Goal: Browse casually

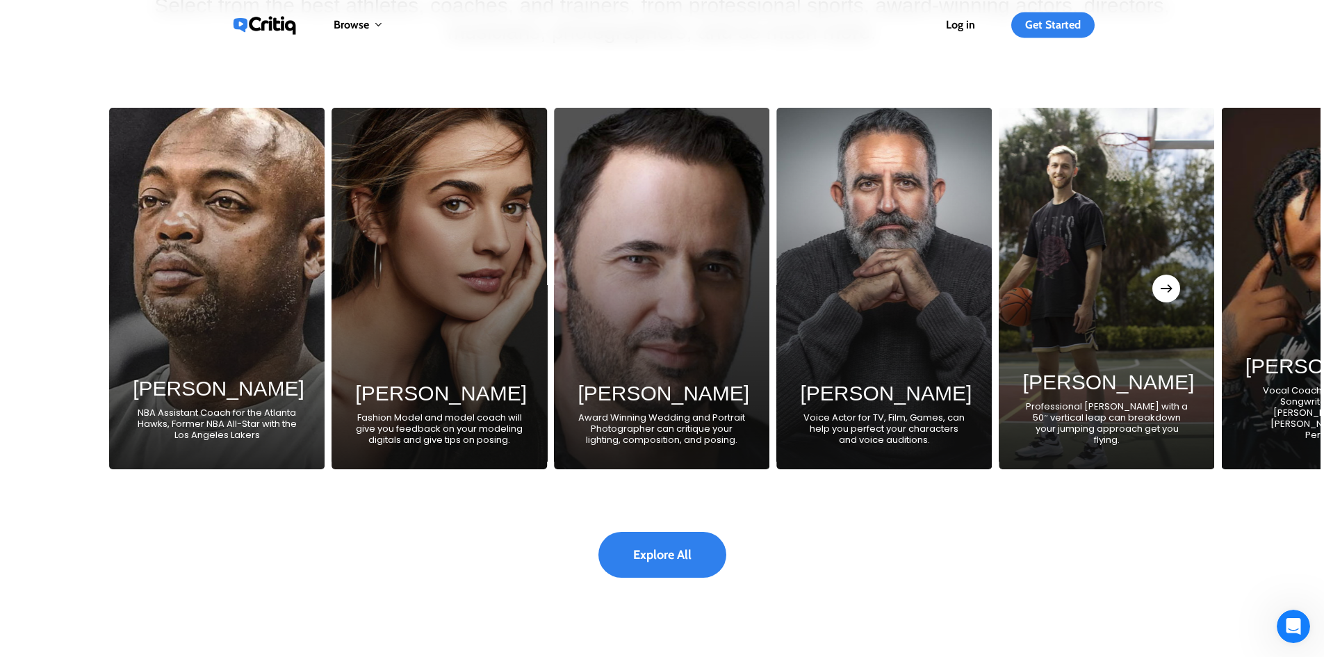
scroll to position [2572, 0]
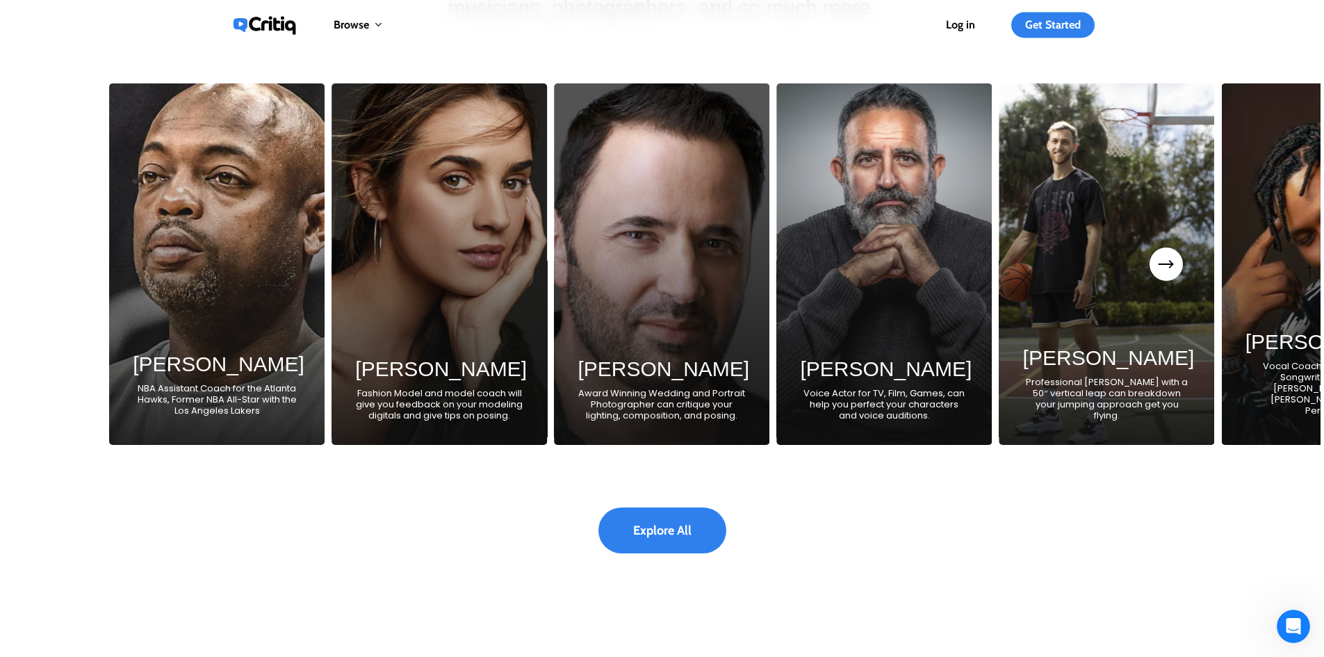
click at [1170, 275] on button "Next" at bounding box center [1167, 264] width 28 height 28
click at [1174, 268] on icon "Next" at bounding box center [1171, 264] width 5 height 8
click at [1172, 272] on icon "Next" at bounding box center [1171, 264] width 8 height 15
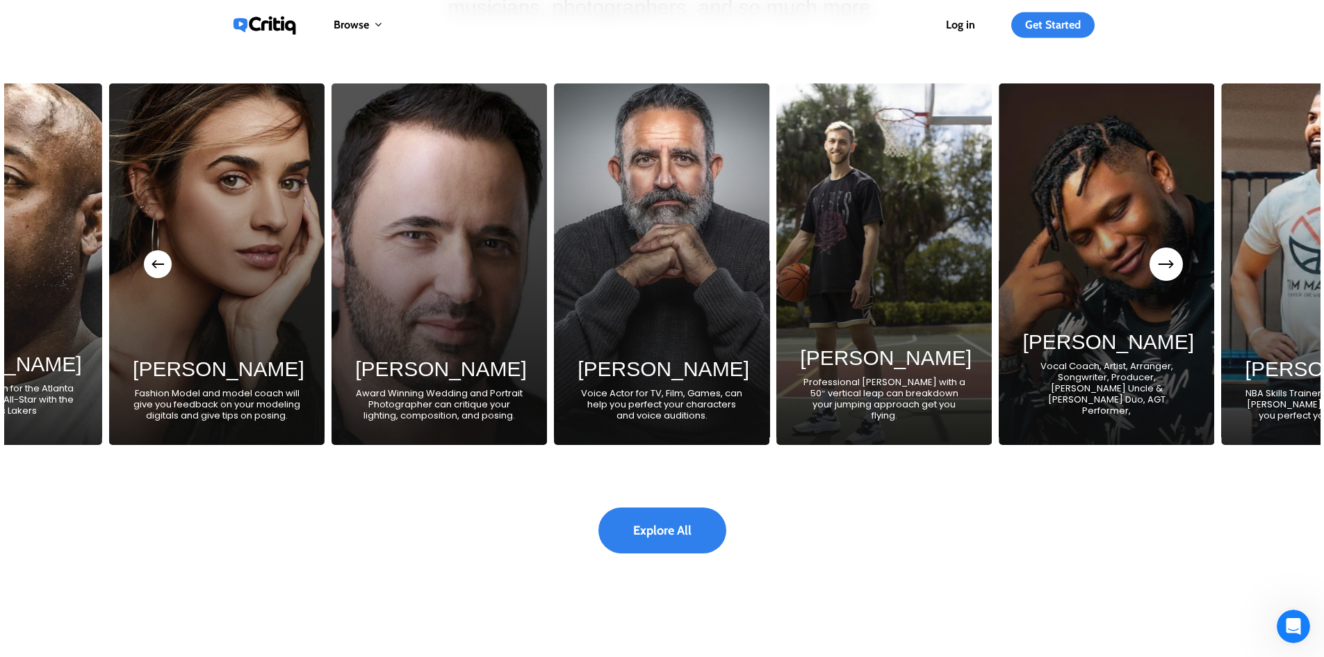
click at [1172, 272] on icon "Next" at bounding box center [1171, 264] width 8 height 15
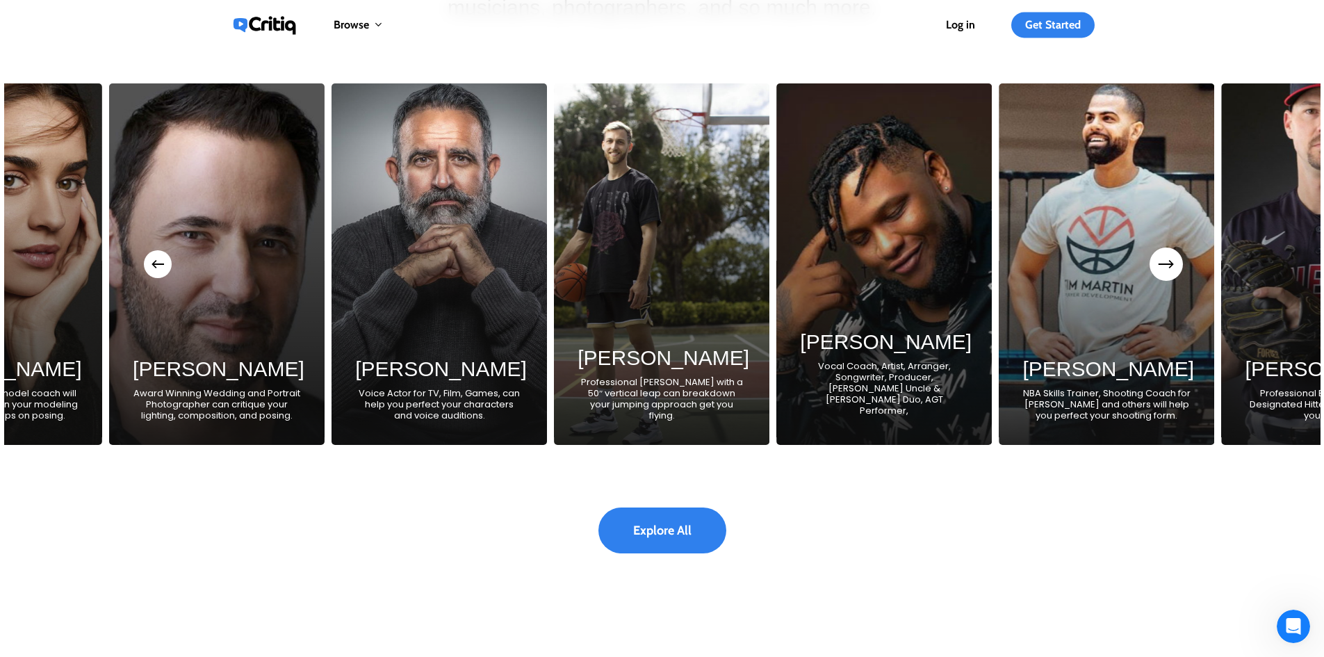
click at [1172, 272] on icon "Next" at bounding box center [1171, 264] width 8 height 15
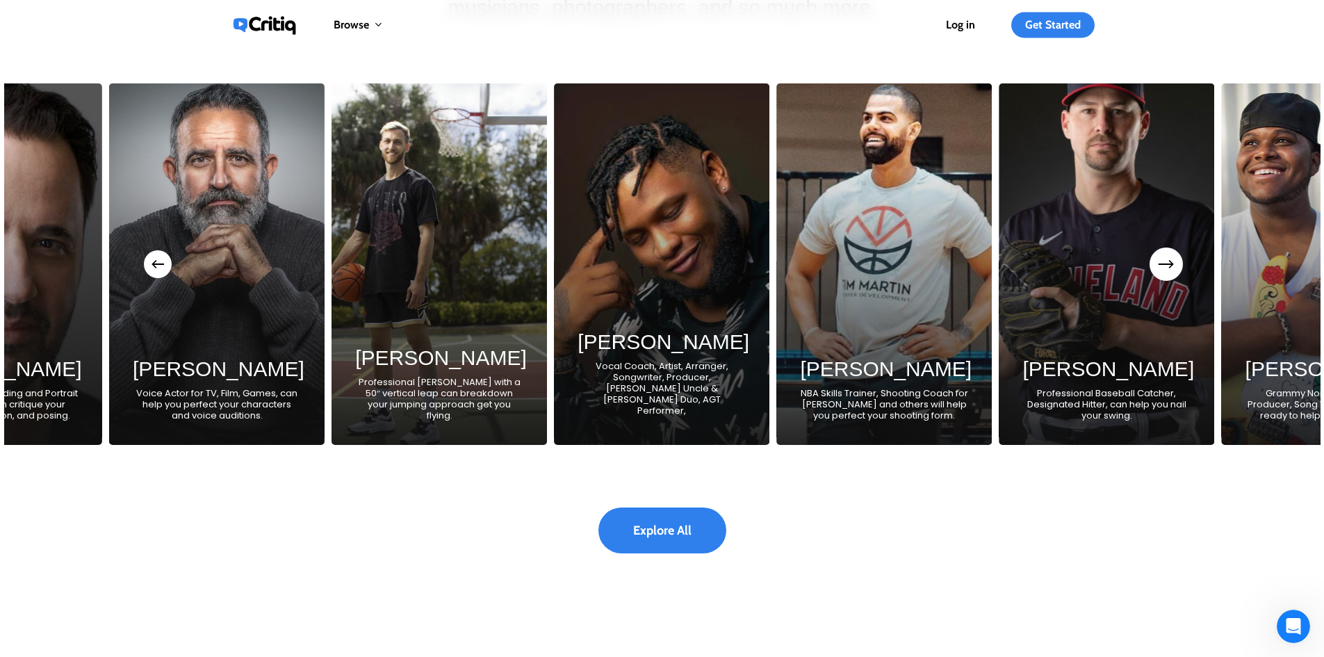
click at [1172, 272] on icon "Next" at bounding box center [1171, 264] width 8 height 15
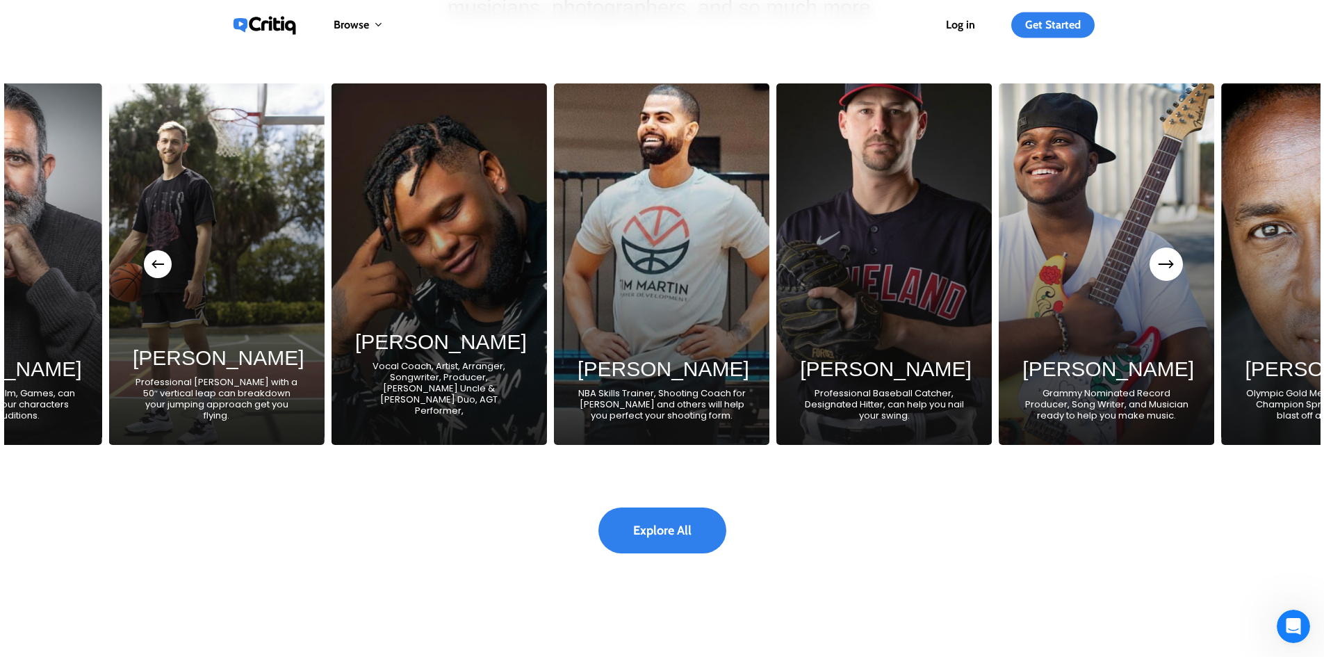
click at [1172, 272] on icon "Next" at bounding box center [1171, 264] width 8 height 15
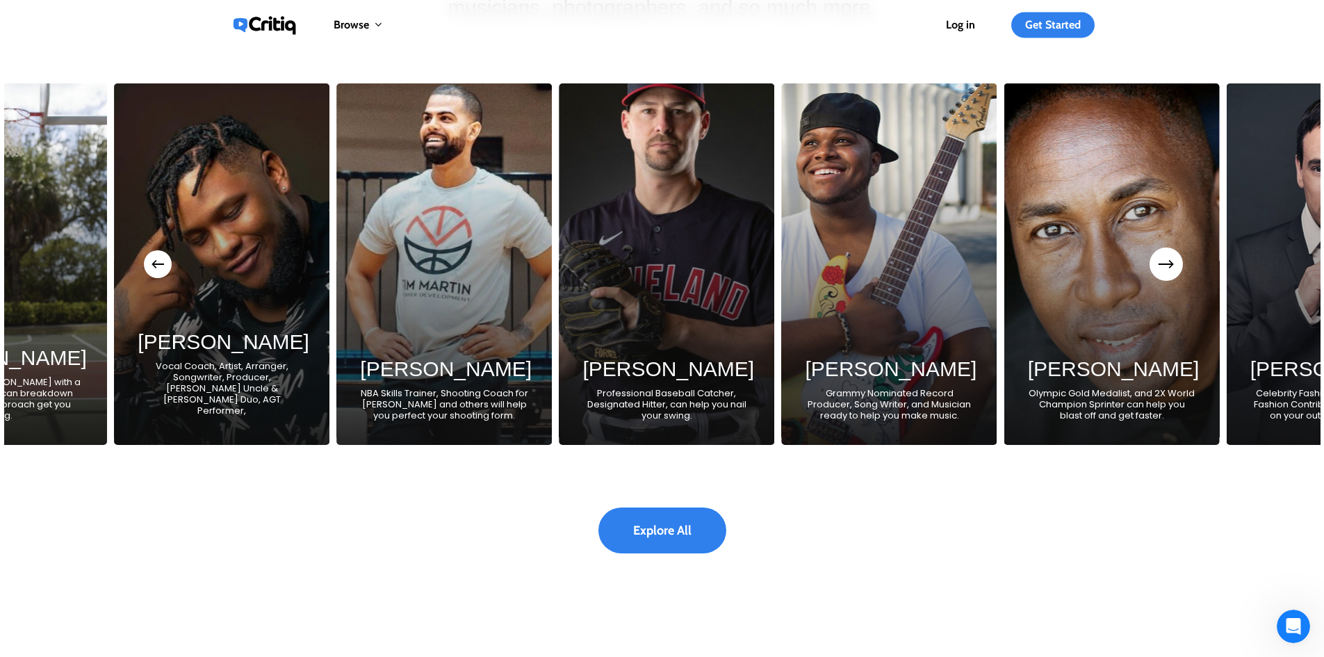
click at [1172, 272] on icon "Next" at bounding box center [1171, 264] width 8 height 15
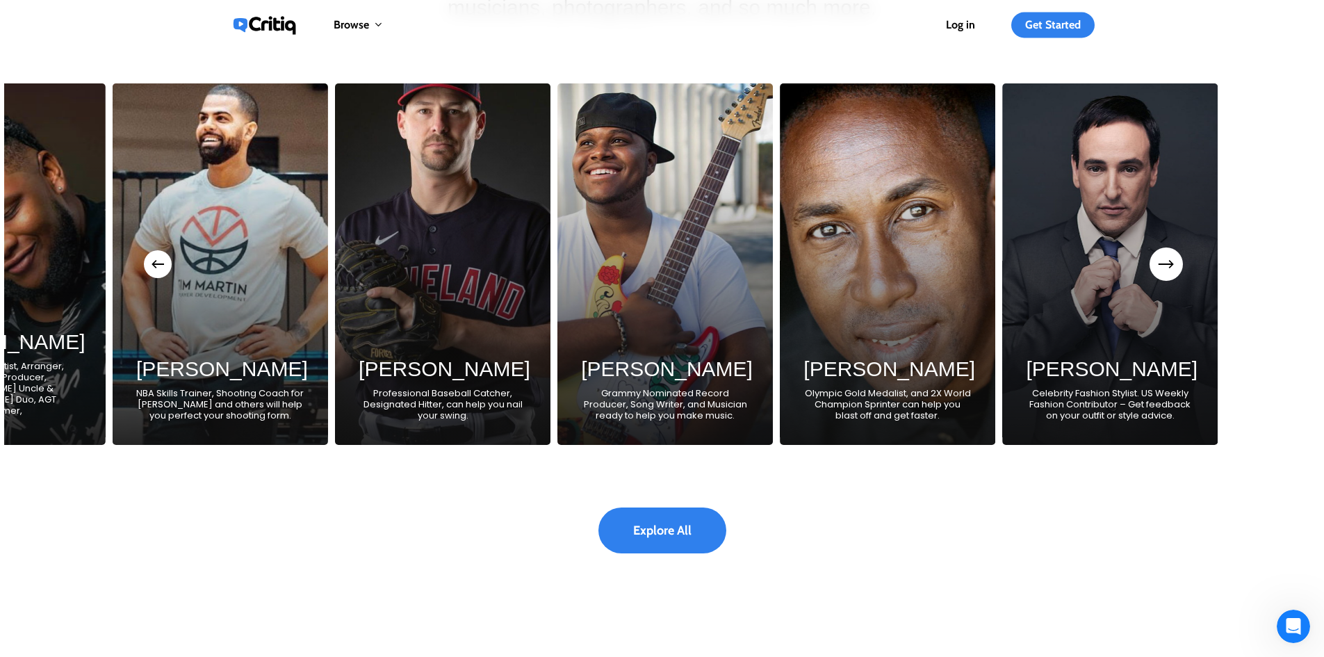
click at [1172, 272] on icon "Next" at bounding box center [1171, 264] width 8 height 15
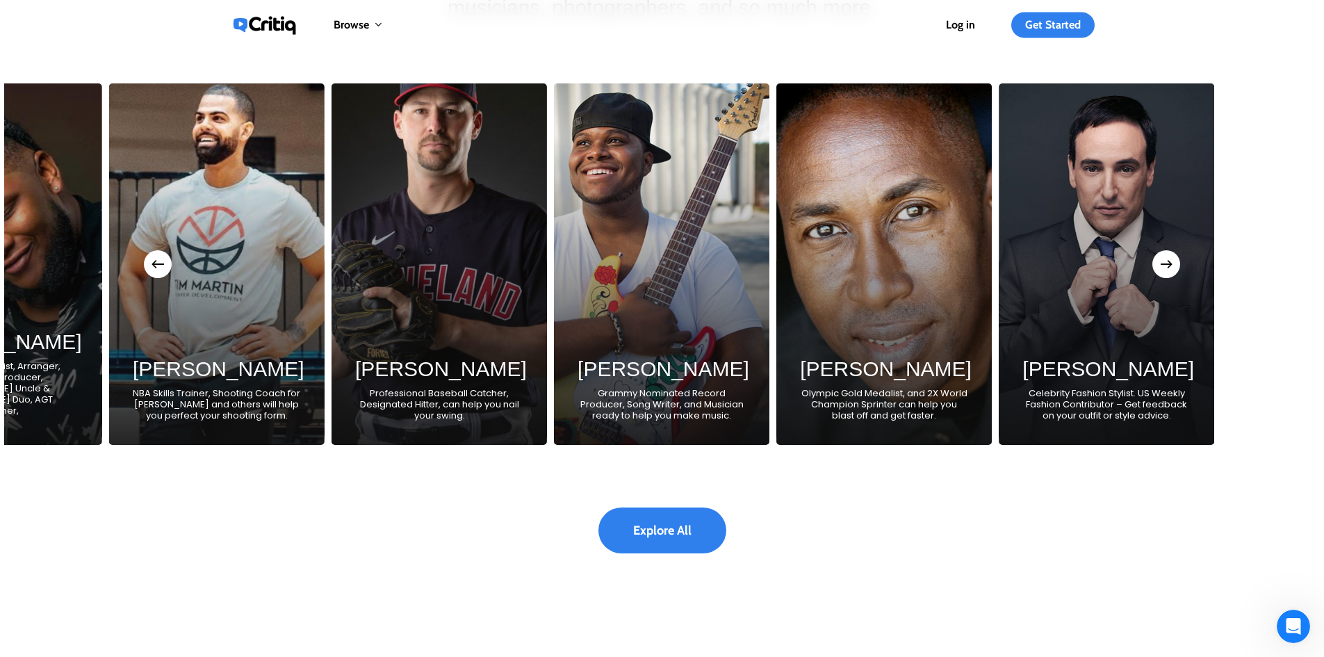
scroll to position [2642, 0]
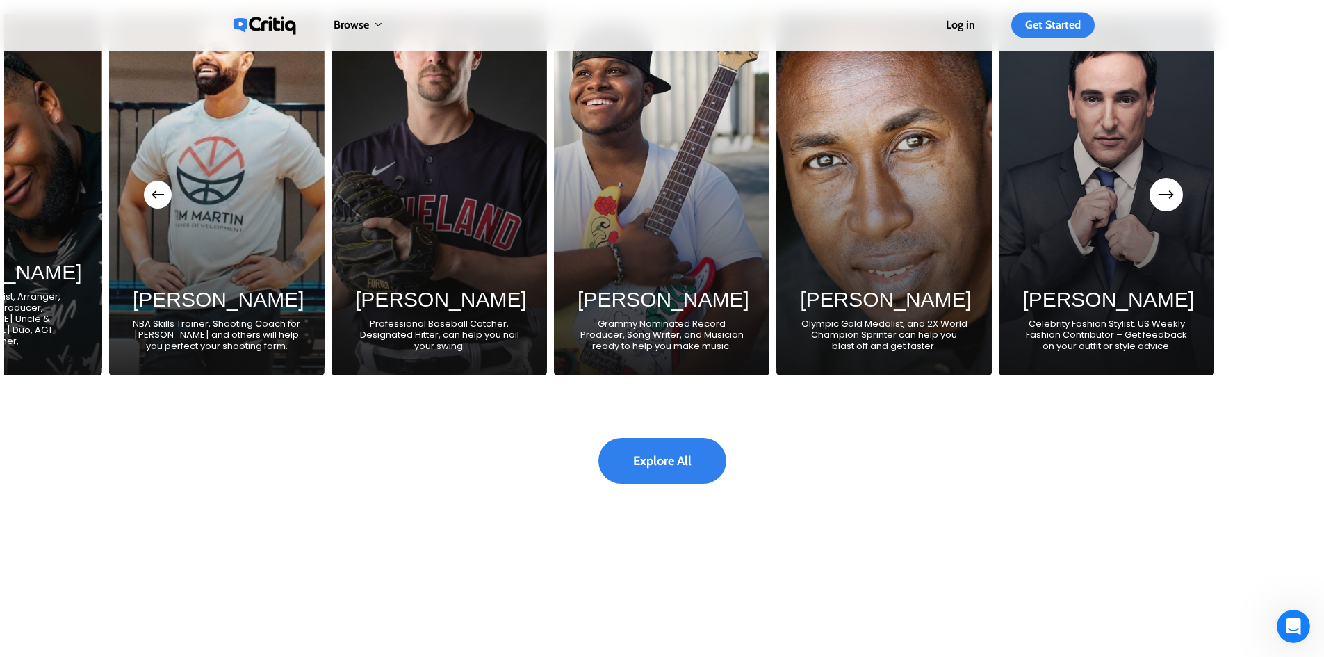
click at [1165, 206] on button "Next" at bounding box center [1167, 195] width 28 height 28
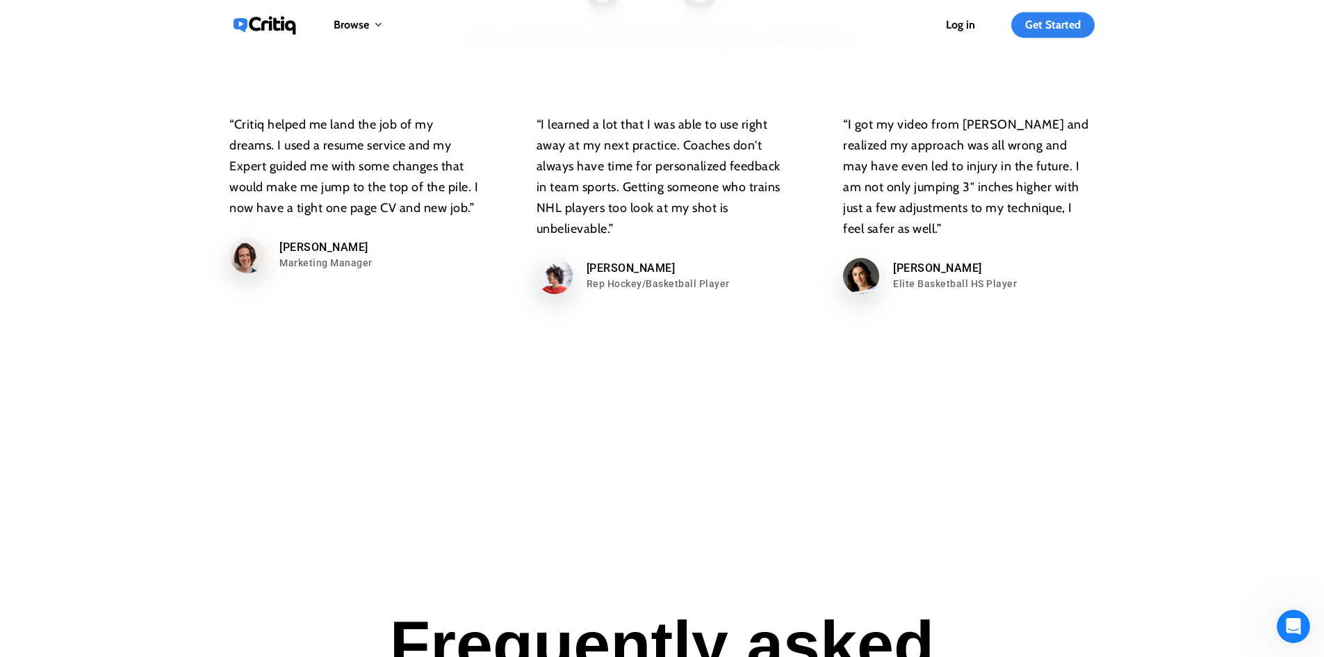
scroll to position [8482, 0]
